Goal: Book appointment/travel/reservation

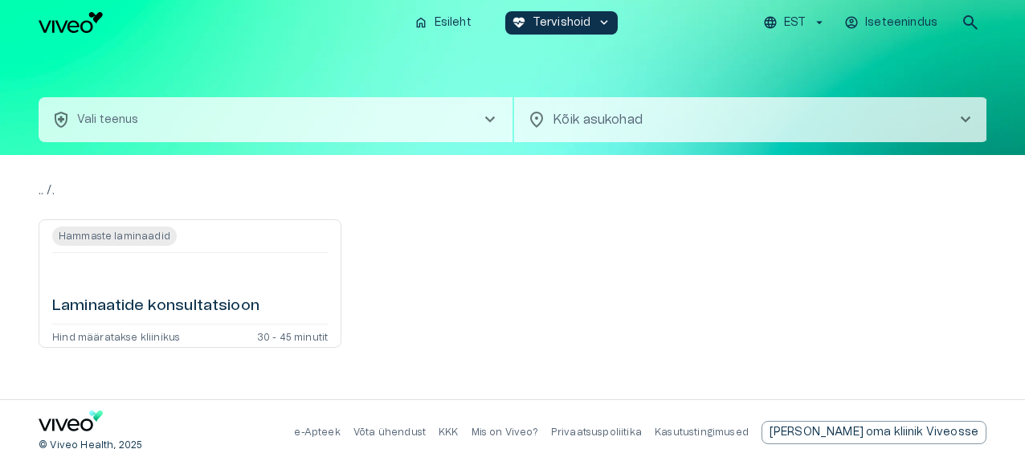
scroll to position [16, 0]
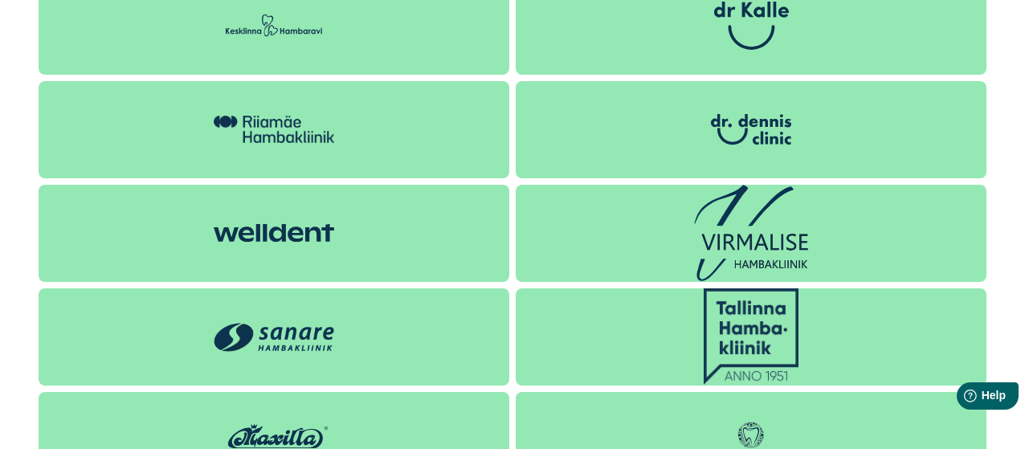
scroll to position [2329, 0]
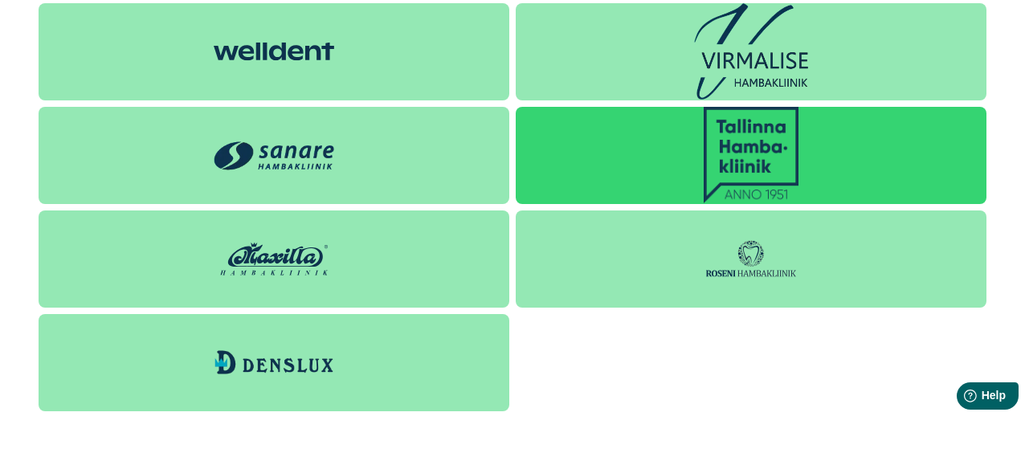
click at [768, 150] on img at bounding box center [750, 155] width 95 height 96
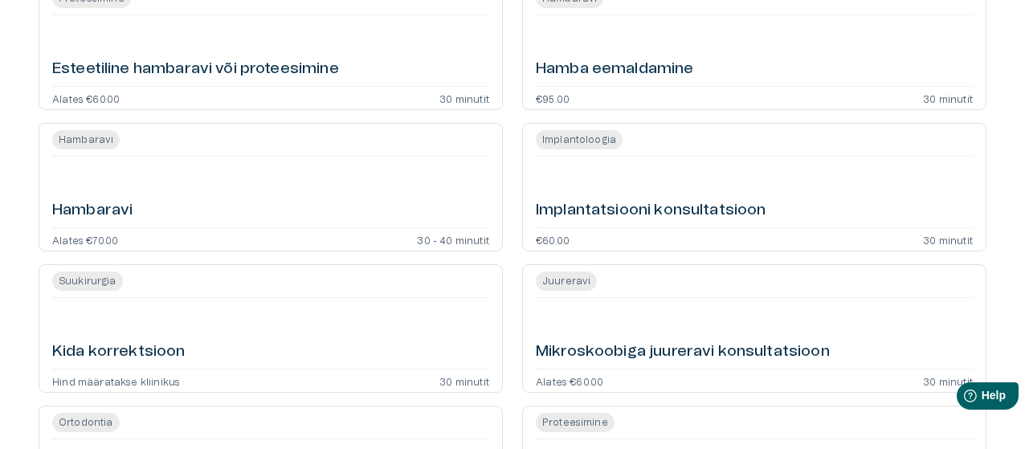
scroll to position [723, 0]
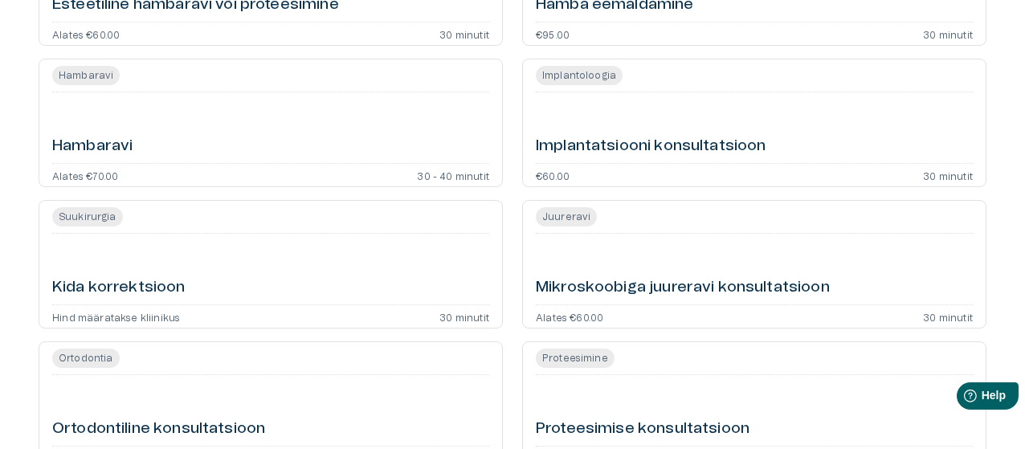
click at [577, 16] on h6 "Hamba eemaldamine" at bounding box center [615, 5] width 158 height 22
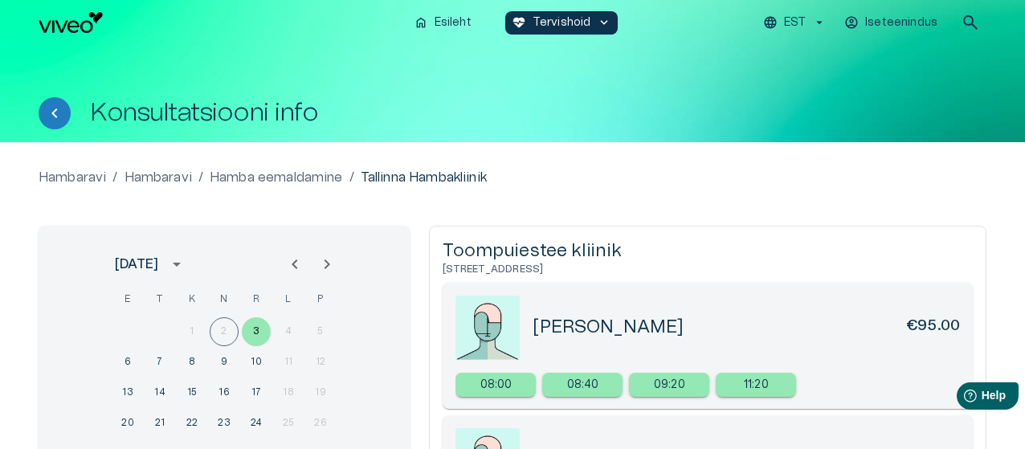
scroll to position [723, 0]
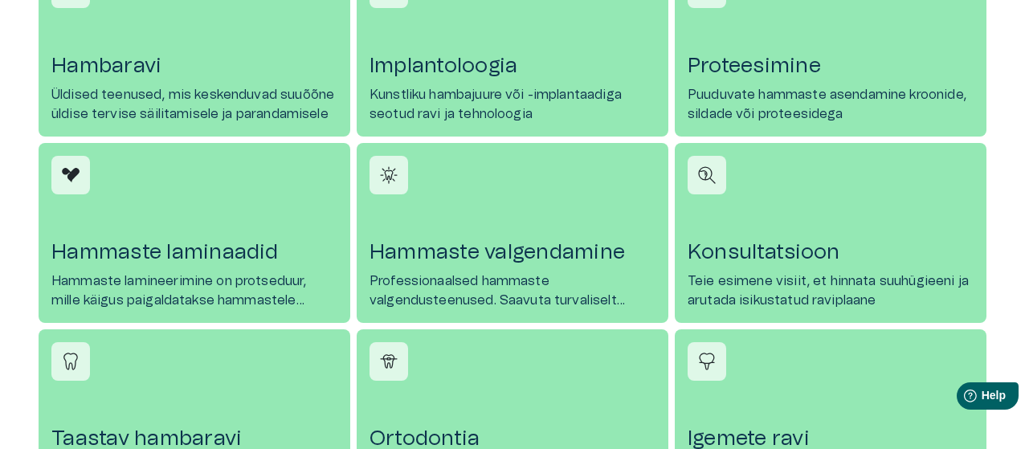
scroll to position [2806, 0]
